Goal: Contribute content

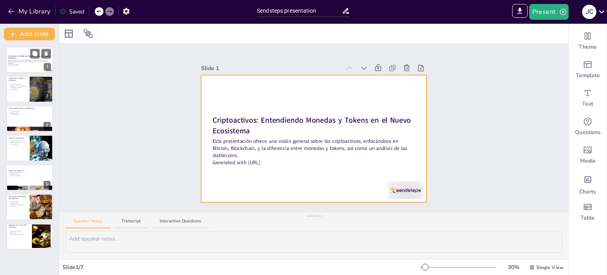
click at [17, 53] on div at bounding box center [29, 59] width 47 height 27
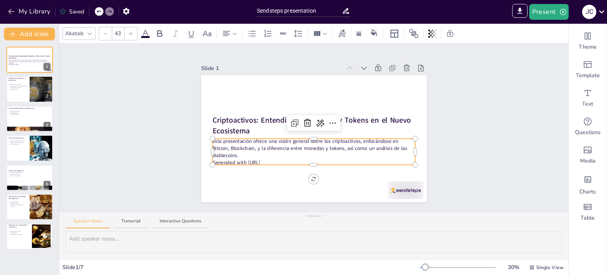
click at [281, 159] on p "Generated with [URL]" at bounding box center [313, 162] width 203 height 7
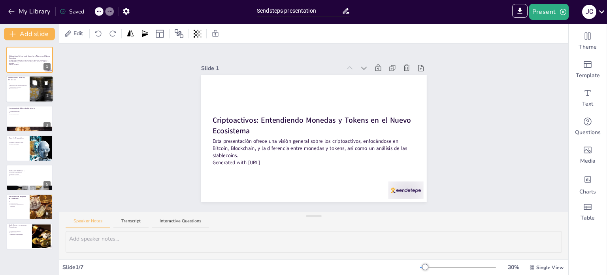
click at [31, 93] on div at bounding box center [42, 89] width 40 height 27
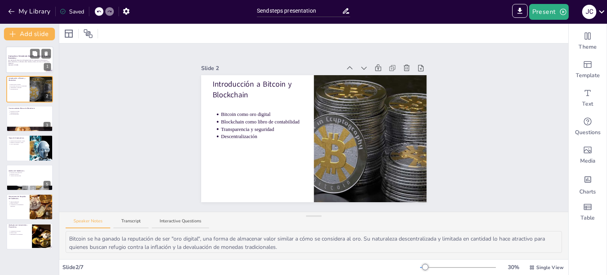
click at [19, 46] on div "Criptoactivos: Entendiendo Monedas y Tokens en el Nuevo Ecosistema Esta present…" at bounding box center [29, 46] width 47 height 0
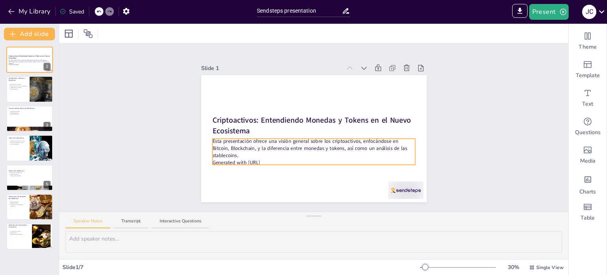
click at [261, 148] on p "Esta presentación ofrece una visión general sobre los criptoactivos, enfocándos…" at bounding box center [313, 148] width 203 height 21
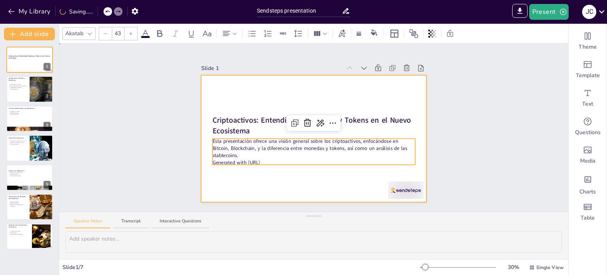
click at [272, 181] on div at bounding box center [314, 138] width 226 height 127
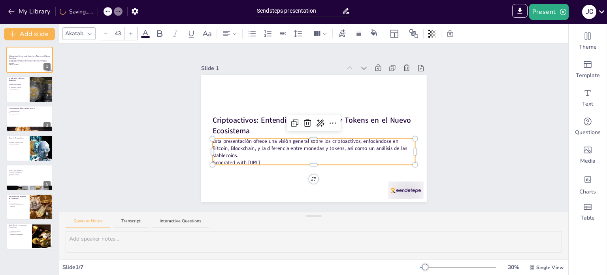
click at [273, 137] on div "Criptoactivos: Entendiendo Monedas y Tokens en el Nuevo Ecosistema Esta present…" at bounding box center [314, 138] width 226 height 127
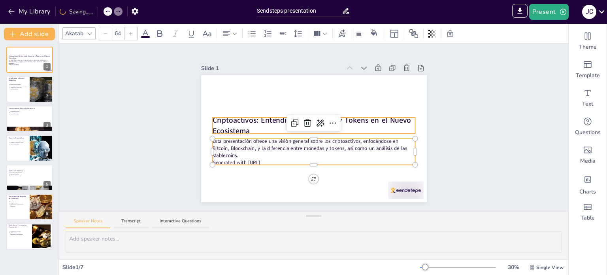
click at [258, 123] on p "Criptoactivos: Entendiendo Monedas y Tokens en el Nuevo Ecosistema" at bounding box center [313, 125] width 203 height 21
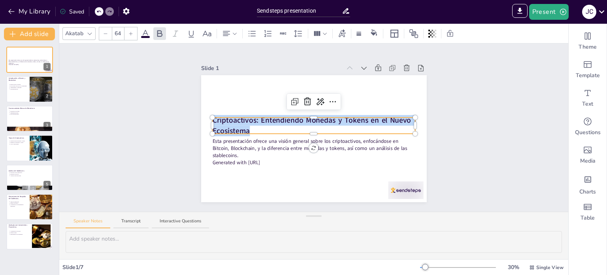
drag, startPoint x: 256, startPoint y: 124, endPoint x: 203, endPoint y: 113, distance: 53.6
click at [203, 113] on div "Esta presentación ofrece una visión general sobre los criptoactivos, enfocándos…" at bounding box center [314, 138] width 226 height 127
copy strong "Criptoactivos: Entendiendo Monedas y Tokens en el Nuevo Ecosistema"
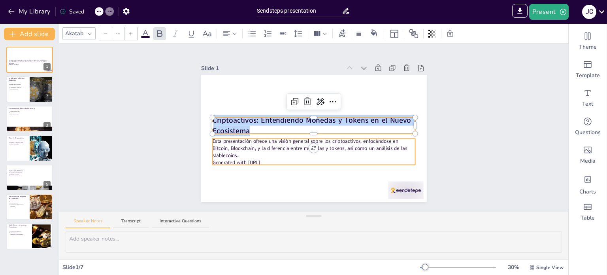
type input "43"
click at [241, 145] on p "Esta presentación ofrece una visión general sobre los criptoactivos, enfocándos…" at bounding box center [313, 148] width 203 height 21
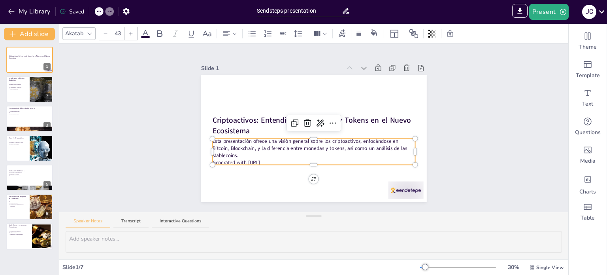
click at [243, 151] on p "Esta presentación ofrece una visión general sobre los criptoactivos, enfocándos…" at bounding box center [313, 148] width 203 height 21
click at [17, 95] on div at bounding box center [29, 89] width 47 height 27
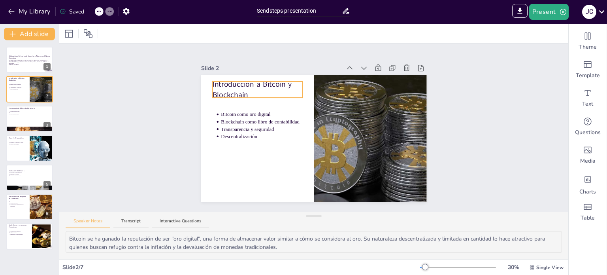
click at [234, 87] on div "Introducción a Bitcoin y Blockchain Bitcoin como oro digital Blockchain como li…" at bounding box center [314, 138] width 226 height 127
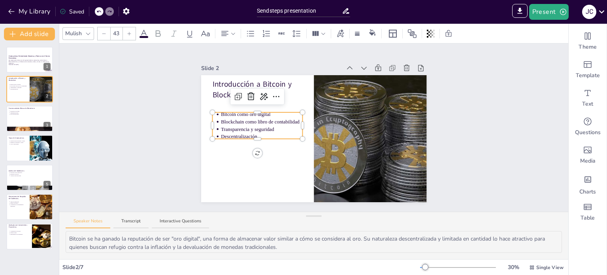
click at [284, 111] on p "Bitcoin como oro digital" at bounding box center [262, 114] width 82 height 7
click at [283, 80] on div "Introducción a Bitcoin y Blockchain Bitcoin como oro digital Blockchain como li…" at bounding box center [314, 138] width 226 height 127
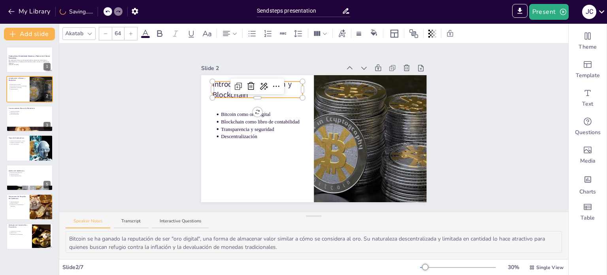
click at [245, 94] on div at bounding box center [257, 95] width 90 height 3
click at [245, 91] on div at bounding box center [257, 86] width 54 height 16
click at [221, 86] on p "Introducción a Bitcoin y Blockchain" at bounding box center [257, 89] width 90 height 21
click at [221, 86] on p "Introducción a Bitcoin y Blockchain" at bounding box center [257, 88] width 90 height 21
type input "43"
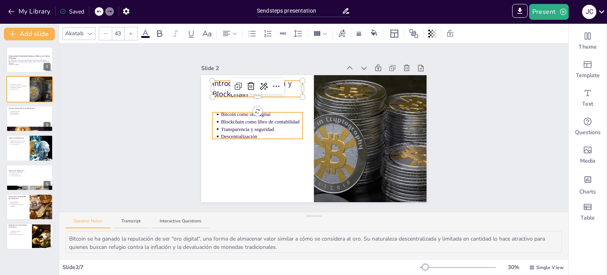
click at [249, 128] on p "Transparencia y seguridad" at bounding box center [262, 128] width 82 height 7
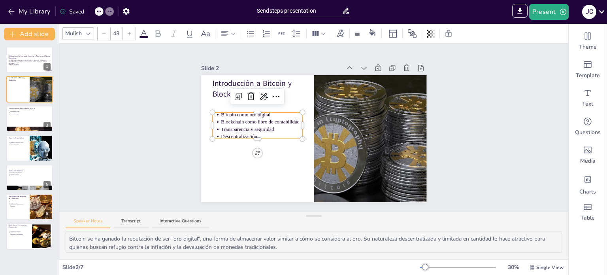
click at [259, 133] on p "Descentralización" at bounding box center [262, 136] width 82 height 7
drag, startPoint x: 261, startPoint y: 131, endPoint x: 211, endPoint y: 109, distance: 54.1
click at [212, 111] on ul "Bitcoin como oro digital Blockchain como libro de contabilidad Transparencia y …" at bounding box center [257, 125] width 90 height 29
copy ul "Bitcoin como oro digital Blockchain como libro de contabilidad Transparencia y …"
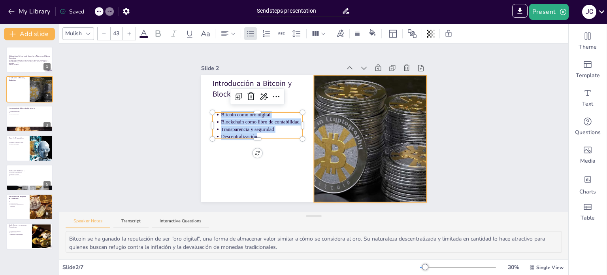
click at [340, 110] on div at bounding box center [370, 138] width 188 height 127
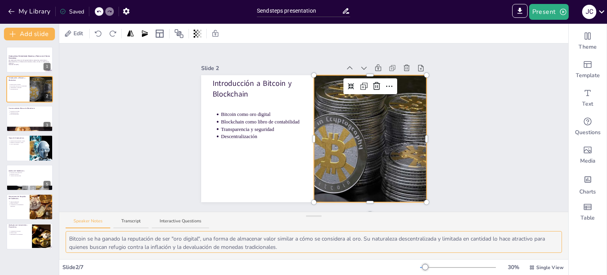
scroll to position [51, 0]
drag, startPoint x: 69, startPoint y: 240, endPoint x: 311, endPoint y: 257, distance: 243.3
click at [311, 257] on div "Bitcoin se ha ganado la reputación de ser "oro digital", una forma de almacenar…" at bounding box center [313, 245] width 509 height 28
type textarea "Bitcoin se ha ganado la reputación de ser "oro digital", una forma de almacenar…"
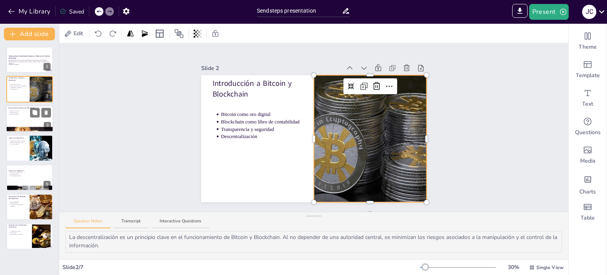
click at [26, 121] on div at bounding box center [29, 118] width 47 height 27
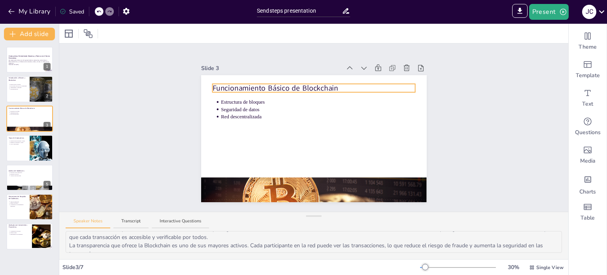
click at [335, 82] on div "Funcionamiento Básico de Blockchain Estructura de bloques Seguridad de datos Re…" at bounding box center [314, 138] width 226 height 127
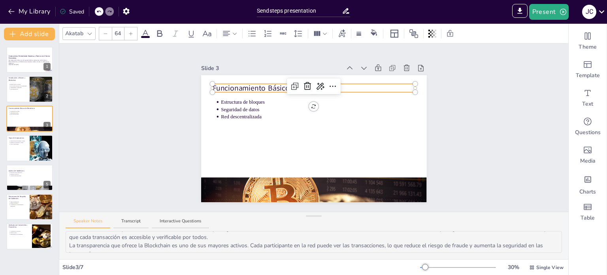
click at [363, 84] on div at bounding box center [313, 85] width 203 height 3
click at [362, 84] on div at bounding box center [313, 85] width 203 height 3
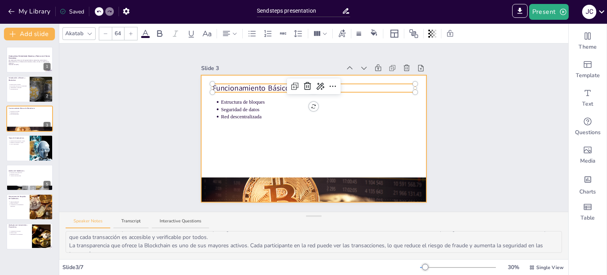
type input "43"
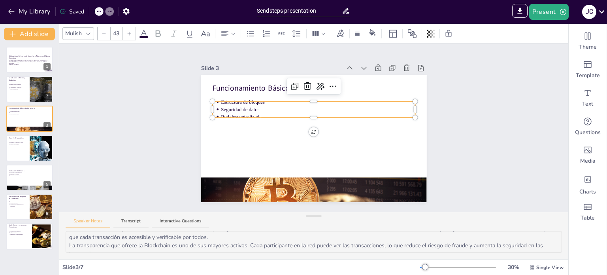
click at [366, 115] on p "Red descentralizada" at bounding box center [318, 116] width 194 height 7
drag, startPoint x: 263, startPoint y: 110, endPoint x: 213, endPoint y: 98, distance: 51.1
click at [213, 98] on div "Funcionamiento Básico de Blockchain Estructura de bloques Seguridad de datos Re…" at bounding box center [314, 138] width 226 height 127
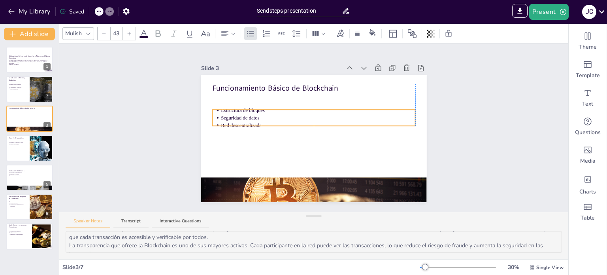
drag, startPoint x: 307, startPoint y: 113, endPoint x: 304, endPoint y: 122, distance: 8.7
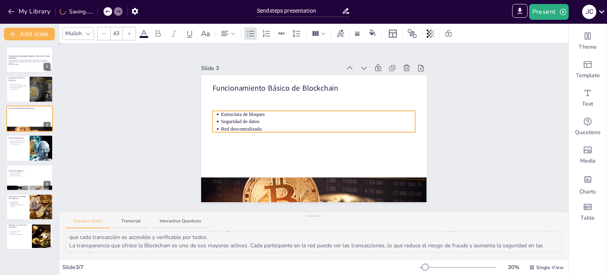
click at [270, 107] on div at bounding box center [314, 138] width 226 height 127
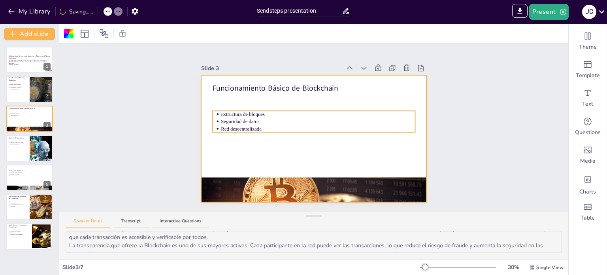
click at [266, 126] on div "Funcionamiento Básico de Blockchain Estructura de bloques Seguridad de datos Re…" at bounding box center [314, 138] width 226 height 127
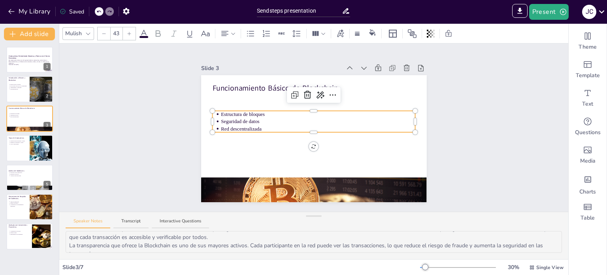
click at [246, 125] on p "Red descentralizada" at bounding box center [318, 128] width 194 height 7
click at [254, 121] on p "Seguridad de datos" at bounding box center [318, 121] width 194 height 7
drag, startPoint x: 255, startPoint y: 125, endPoint x: 214, endPoint y: 108, distance: 44.7
click at [214, 108] on div "Funcionamiento Básico de Blockchain Estructura de bloques Seguridad de datos Re…" at bounding box center [314, 138] width 226 height 127
copy ul "Estructura de bloques Seguridad de datos Red descentralizada"
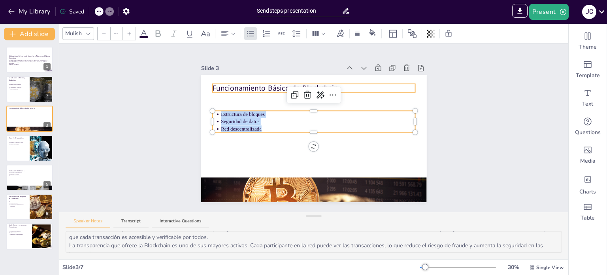
type input "64"
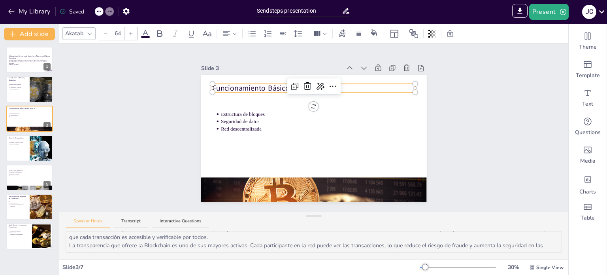
click at [234, 85] on p "Funcionamiento Básico de Blockchain" at bounding box center [313, 88] width 203 height 11
drag, startPoint x: 210, startPoint y: 85, endPoint x: 372, endPoint y: 85, distance: 162.1
click at [372, 85] on p "Funcionamiento Básico de Blockchain" at bounding box center [313, 88] width 203 height 11
drag, startPoint x: 372, startPoint y: 85, endPoint x: 193, endPoint y: 81, distance: 179.5
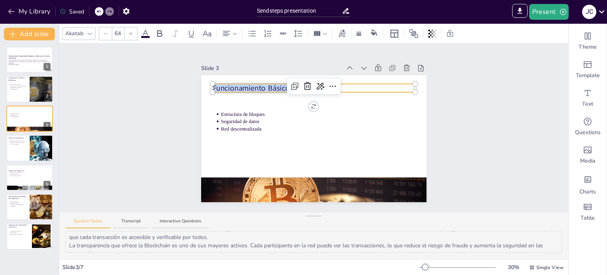
click at [193, 81] on div "Slide 1 Criptoactivos: Entendiendo Monedas y Tokens en el Nuevo Ecosistema Esta…" at bounding box center [314, 127] width 270 height 149
copy p "Funcionamiento Básico de Blockchain"
drag, startPoint x: 69, startPoint y: 238, endPoint x: 529, endPoint y: 257, distance: 460.1
click at [529, 257] on div "La estructura de bloques en la Blockchain es esencial para su funcionamiento. C…" at bounding box center [313, 245] width 509 height 28
type textarea "La estructura de bloques en la Blockchain es esencial para su funcionamiento. C…"
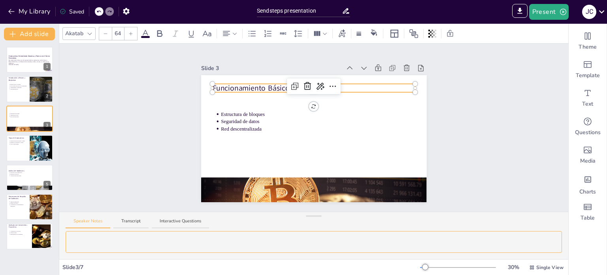
scroll to position [0, 0]
click at [484, 121] on div "Slide 1 Criptoactivos: Entendiendo Monedas y Tokens en el Nuevo Ecosistema Esta…" at bounding box center [313, 127] width 509 height 168
